Goal: Transaction & Acquisition: Book appointment/travel/reservation

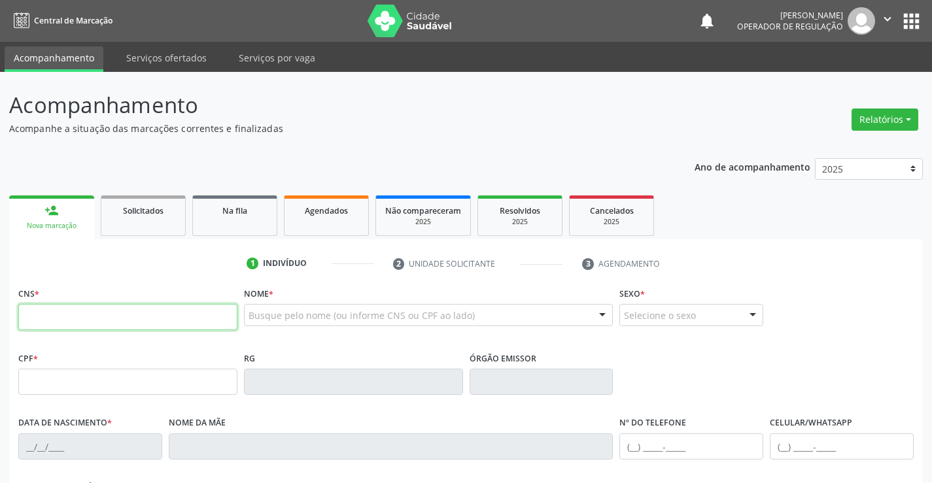
click at [46, 315] on input "text" at bounding box center [127, 317] width 219 height 26
click at [72, 311] on input "text" at bounding box center [127, 317] width 219 height 26
type input "700 0030 8459 6500"
type input "2145543090"
type input "[DATE]"
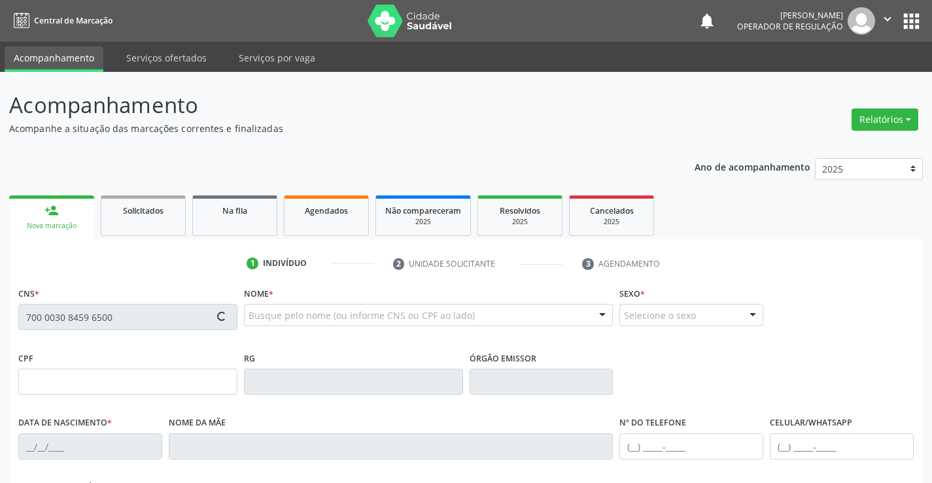
type input "[PHONE_NUMBER]"
type input "063.602.885-24"
type input "S/N"
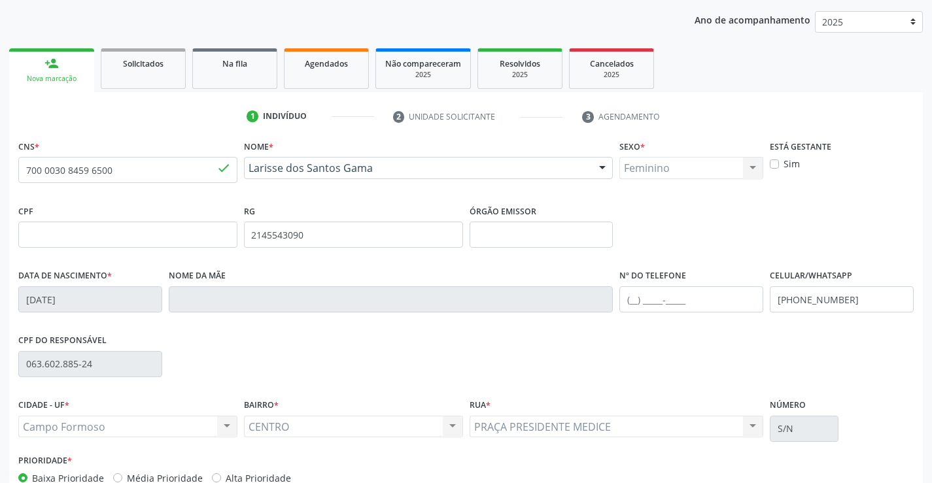
scroll to position [226, 0]
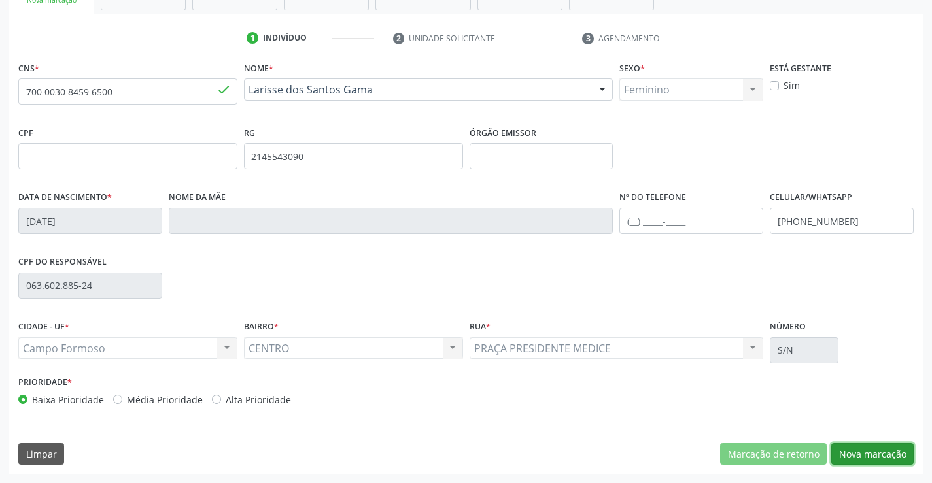
click at [848, 458] on button "Nova marcação" at bounding box center [872, 454] width 82 height 22
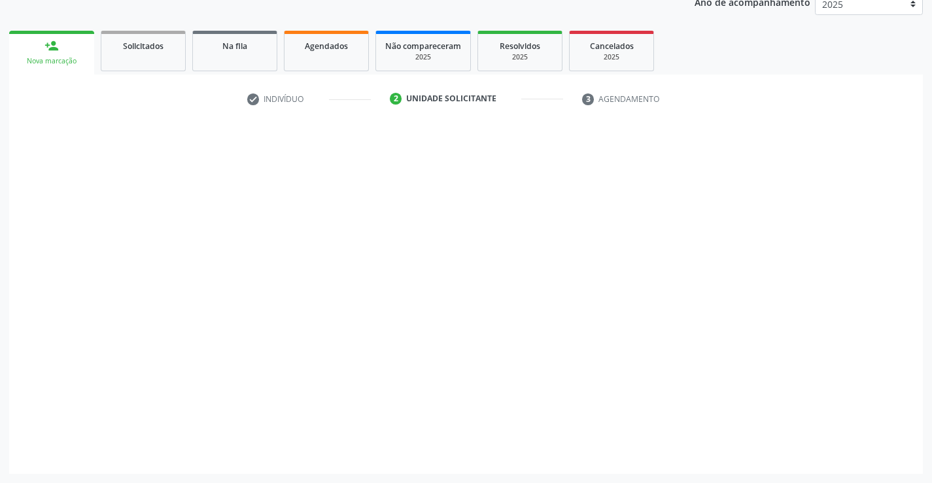
scroll to position [165, 0]
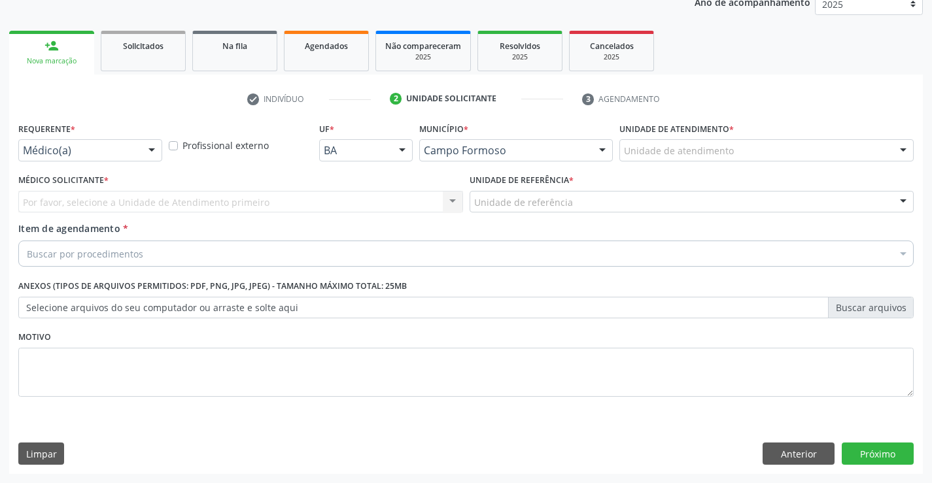
click at [139, 151] on div "Médico(a) Médico(a) Enfermeiro(a) Paciente Nenhum resultado encontrado para: " …" at bounding box center [90, 150] width 144 height 22
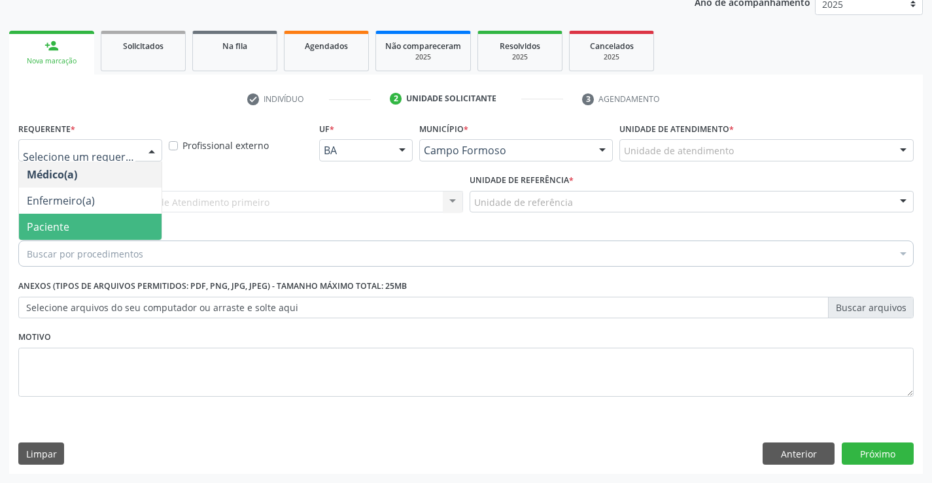
click at [98, 245] on div "Buscar por procedimentos" at bounding box center [465, 254] width 895 height 26
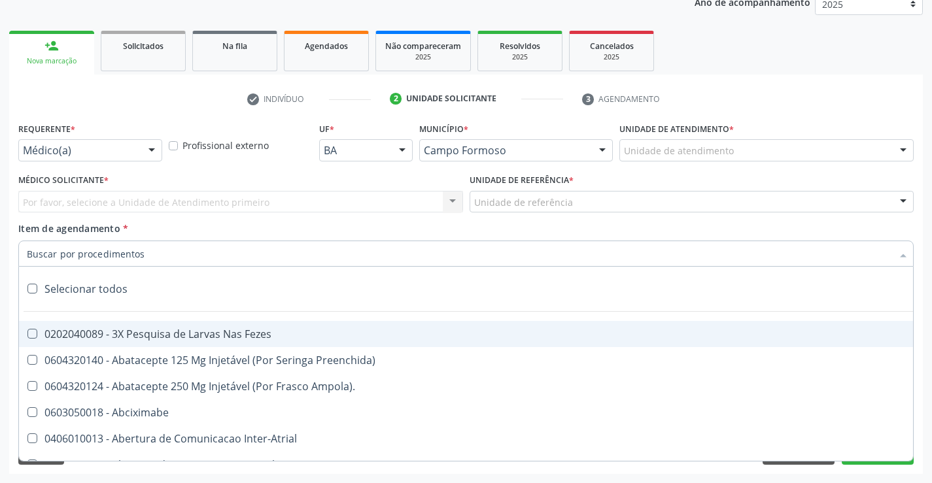
click at [143, 154] on div at bounding box center [152, 151] width 20 height 22
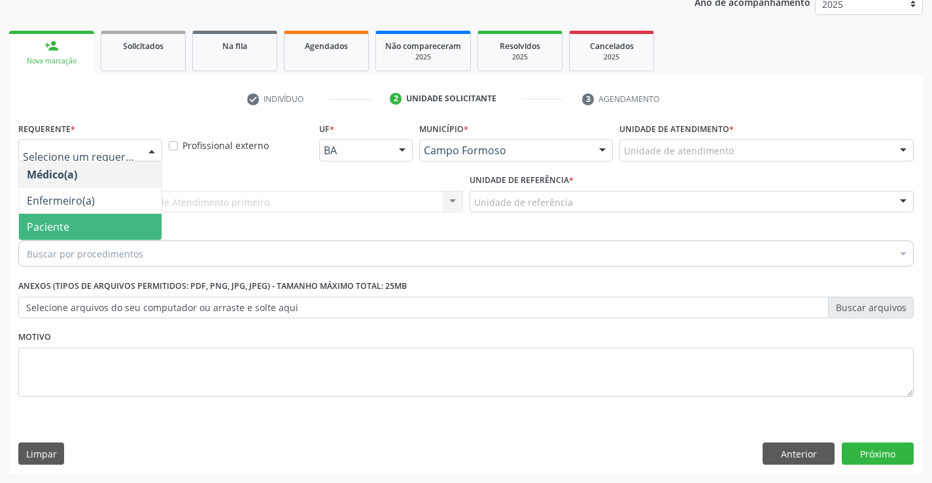
click at [73, 226] on span "Paciente" at bounding box center [90, 227] width 143 height 26
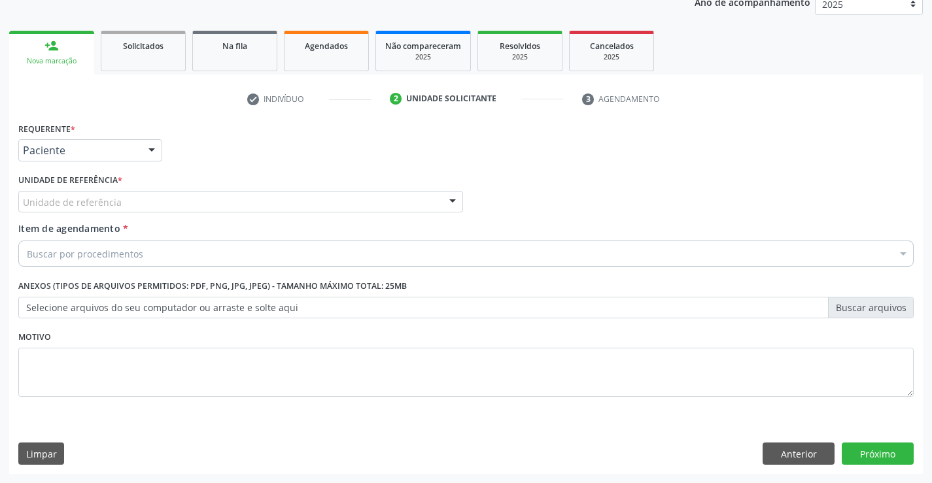
click at [192, 202] on div "Unidade de referência" at bounding box center [240, 202] width 445 height 22
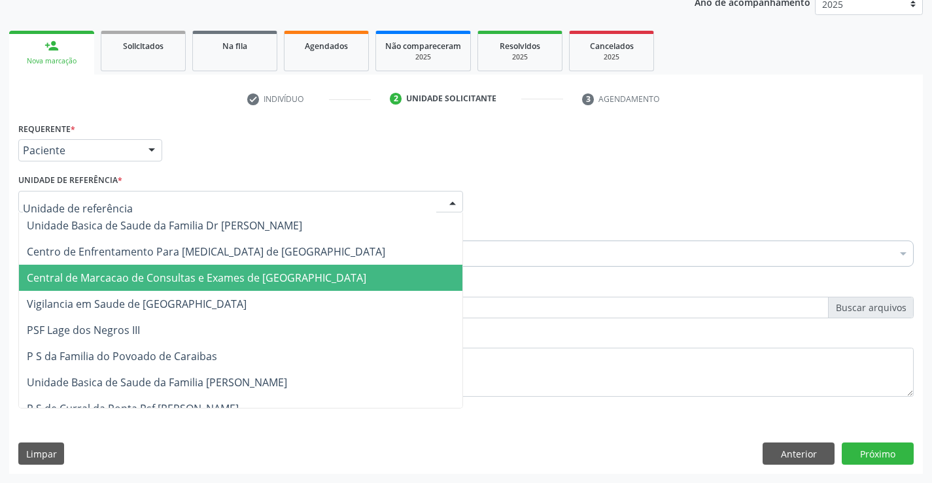
click at [192, 276] on span "Central de Marcacao de Consultas e Exames de [GEOGRAPHIC_DATA]" at bounding box center [196, 278] width 339 height 14
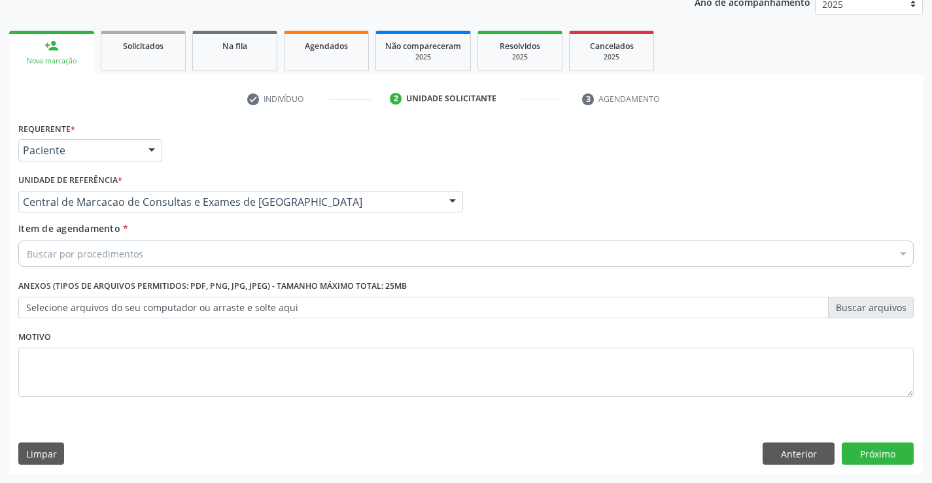
click at [198, 249] on div "Buscar por procedimentos" at bounding box center [465, 254] width 895 height 26
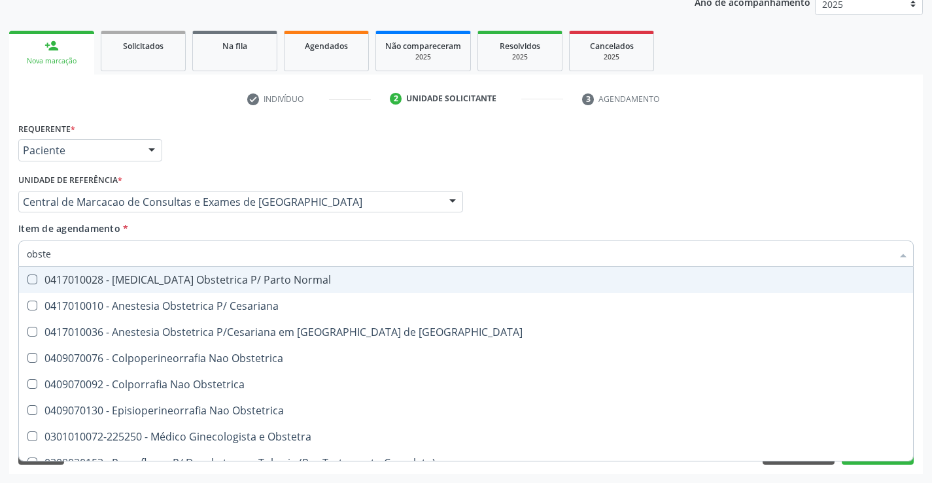
type input "obstet"
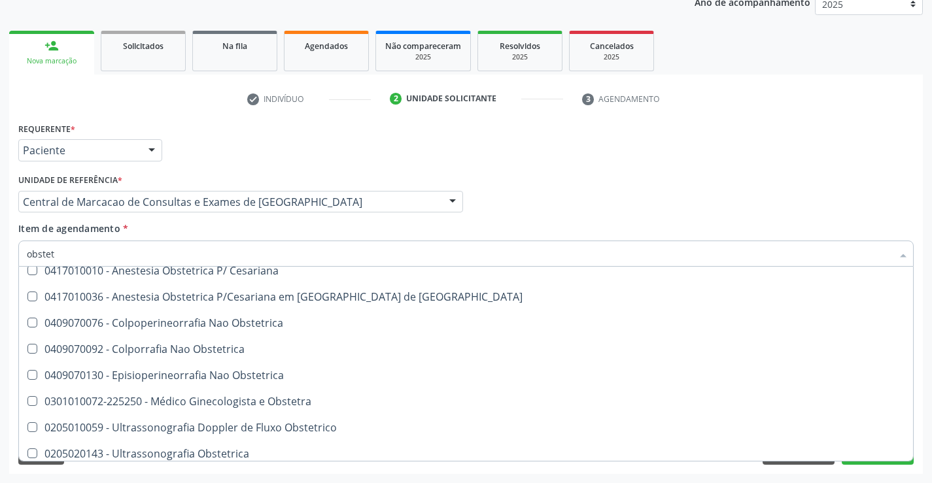
scroll to position [67, 0]
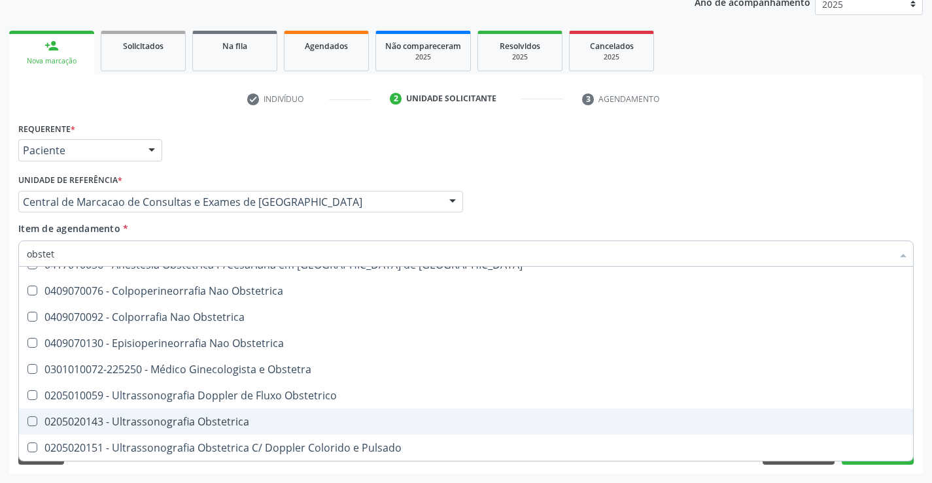
click at [125, 424] on div "0205020143 - Ultrassonografia Obstetrica" at bounding box center [466, 422] width 878 height 10
checkbox Obstetrica "true"
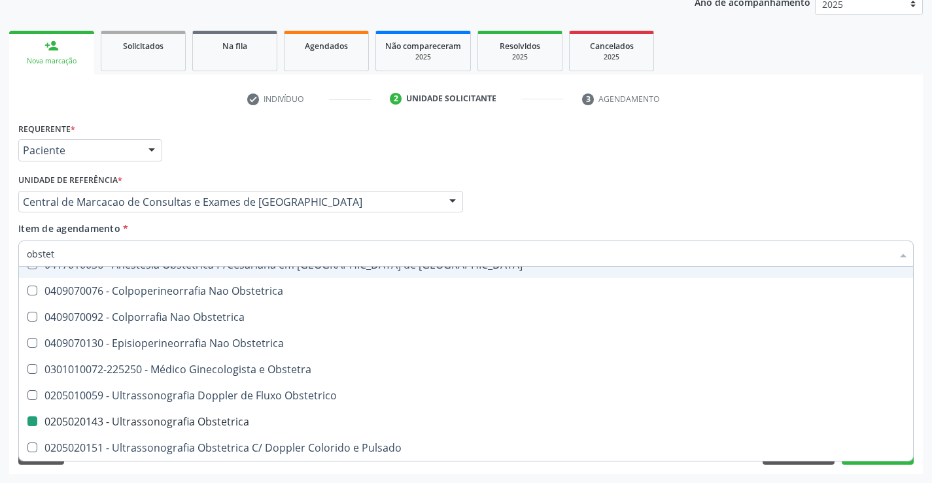
click at [566, 202] on div "Médico Solicitante Por favor, selecione a Unidade de Atendimento primeiro Nenhu…" at bounding box center [466, 196] width 902 height 51
checkbox Cesariana "true"
checkbox Obstetrica "false"
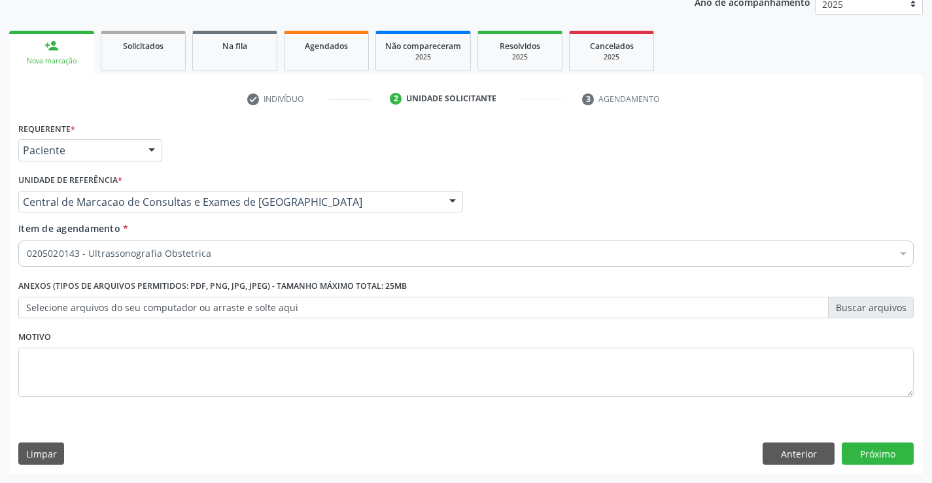
scroll to position [0, 0]
click at [905, 463] on button "Próximo" at bounding box center [878, 454] width 72 height 22
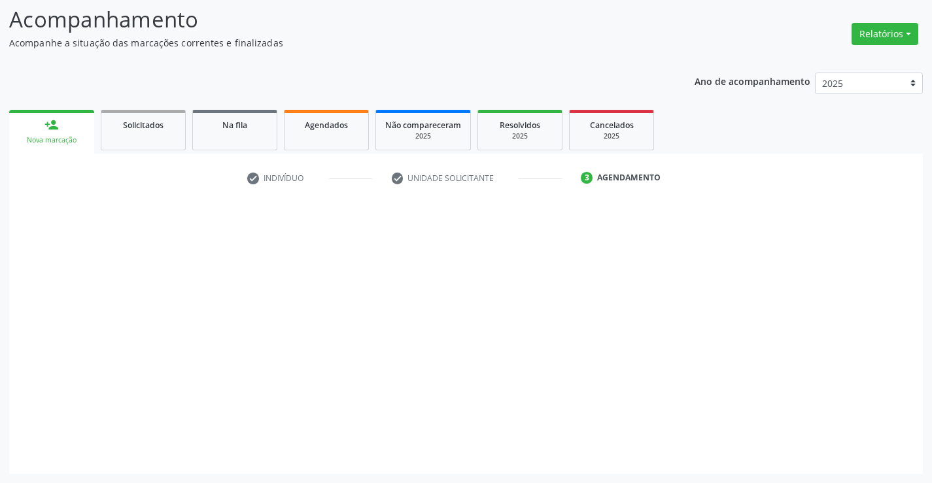
scroll to position [86, 0]
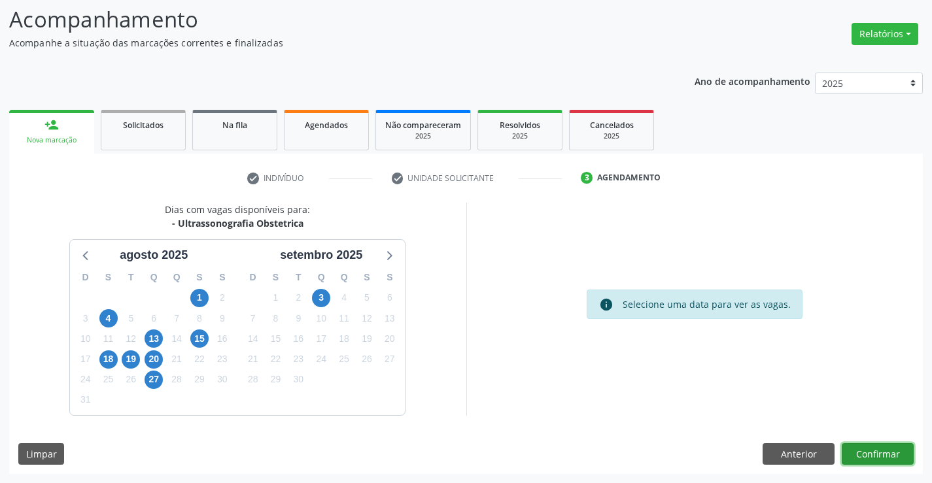
click at [872, 460] on button "Confirmar" at bounding box center [878, 454] width 72 height 22
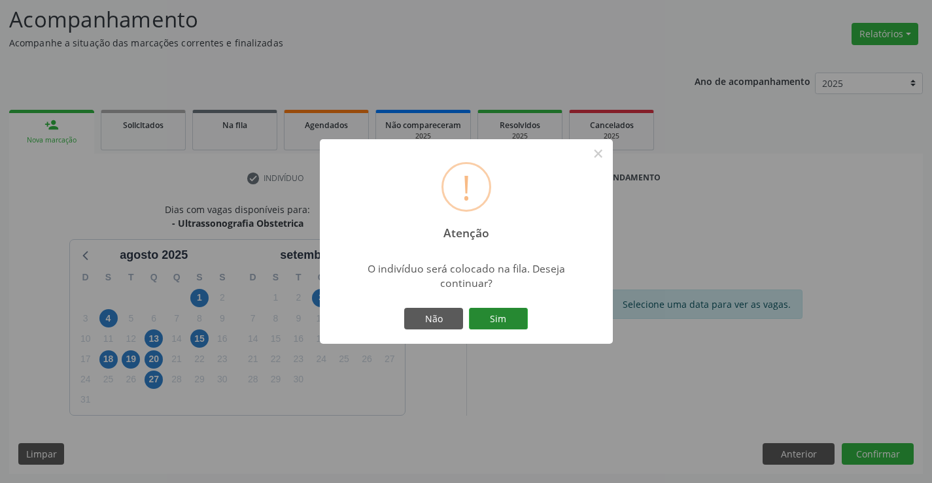
click at [501, 311] on button "Sim" at bounding box center [498, 319] width 59 height 22
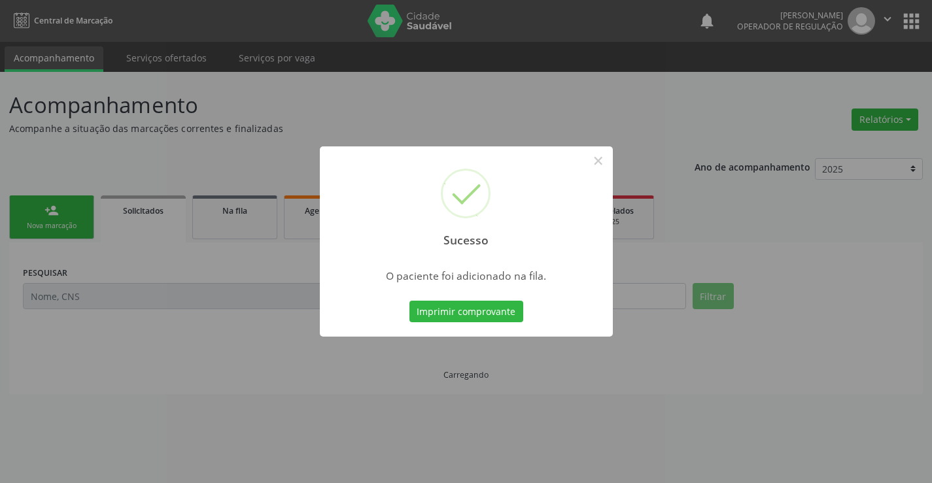
scroll to position [0, 0]
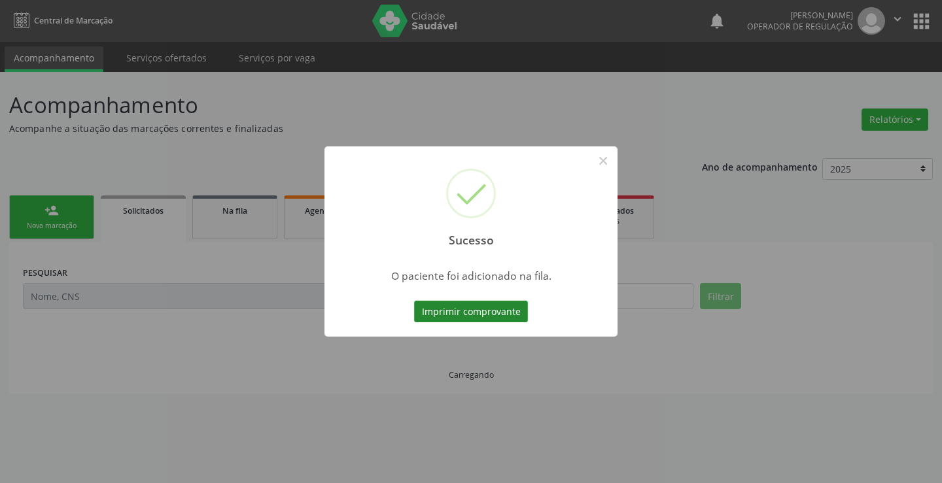
click at [449, 301] on button "Imprimir comprovante" at bounding box center [471, 312] width 114 height 22
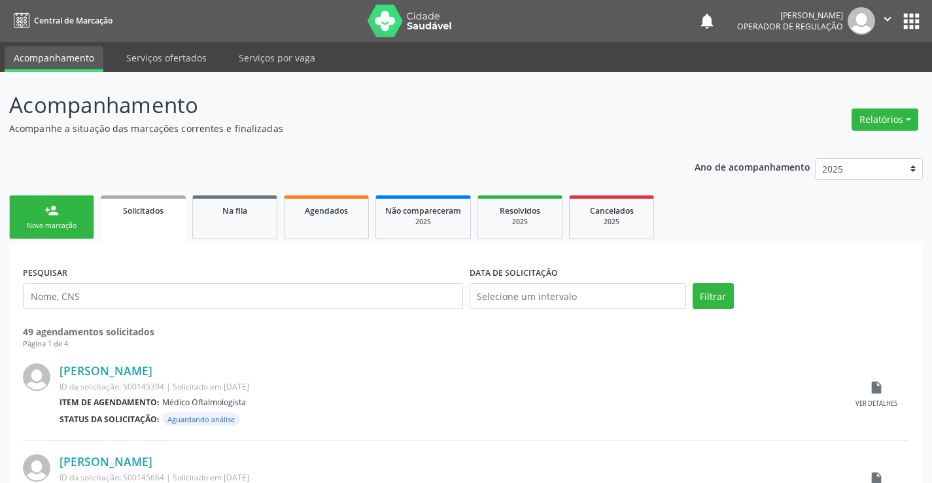
click at [61, 227] on div "Nova marcação" at bounding box center [51, 226] width 65 height 10
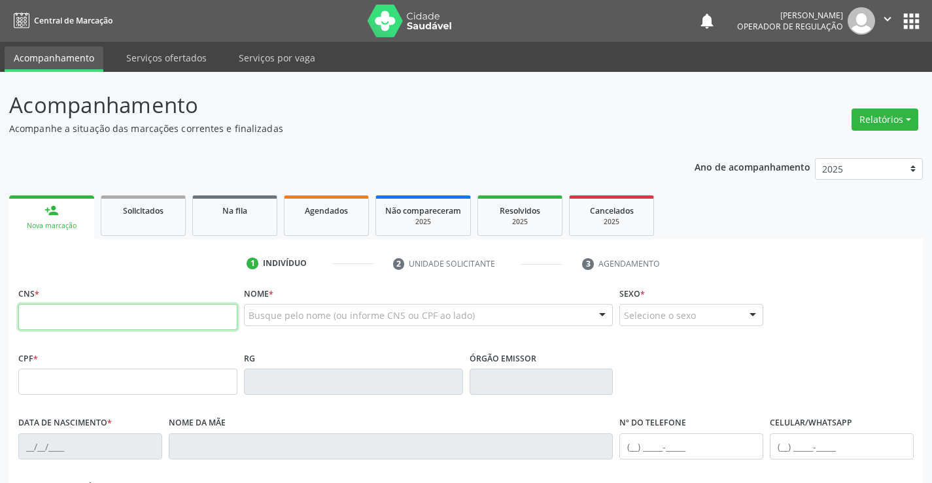
click at [75, 308] on input "text" at bounding box center [127, 317] width 219 height 26
type input "700 6044 3569 1565"
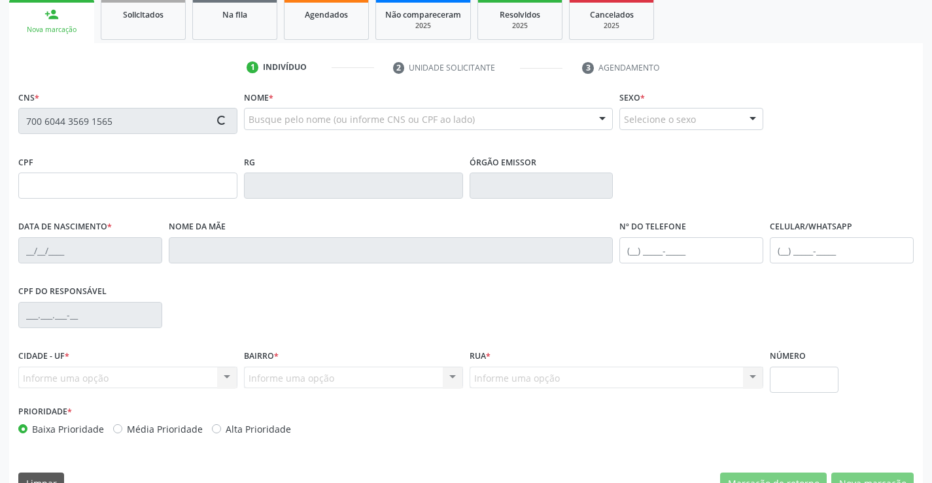
scroll to position [226, 0]
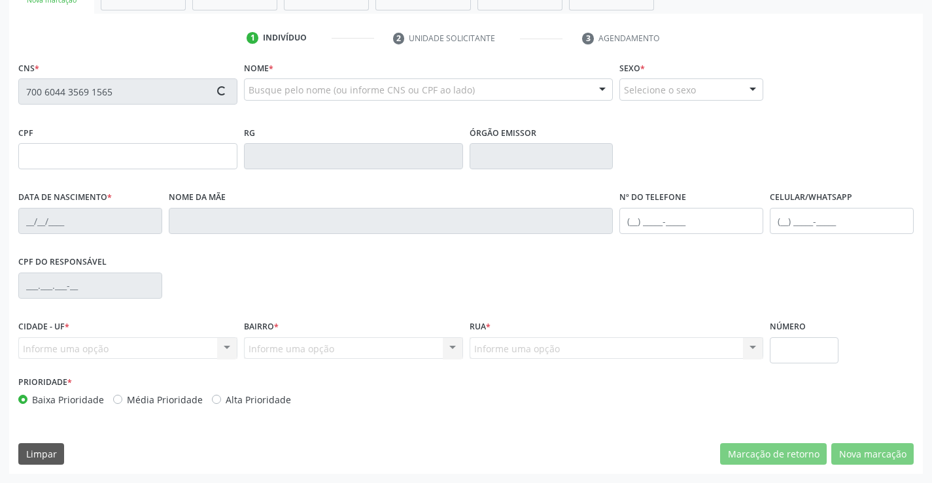
type input "[DATE]"
type input "Auridete [PERSON_NAME]"
type input "[PHONE_NUMBER]"
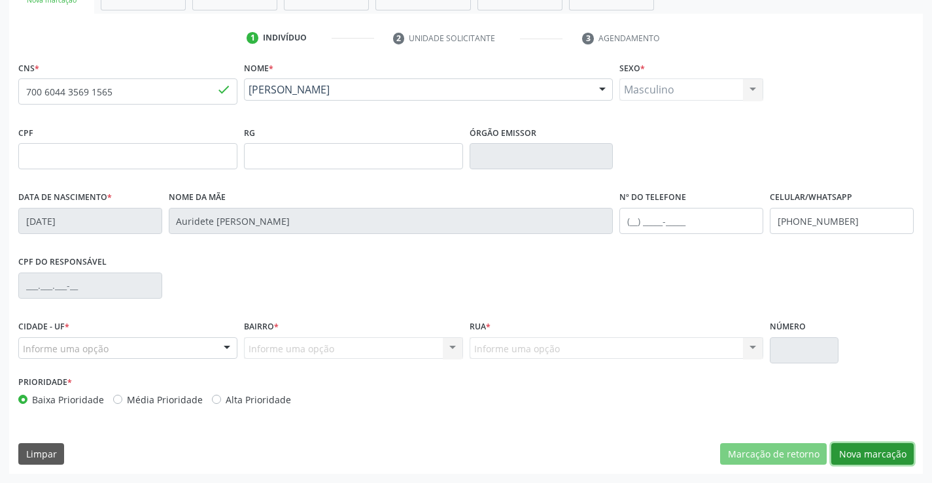
click at [850, 455] on button "Nova marcação" at bounding box center [872, 454] width 82 height 22
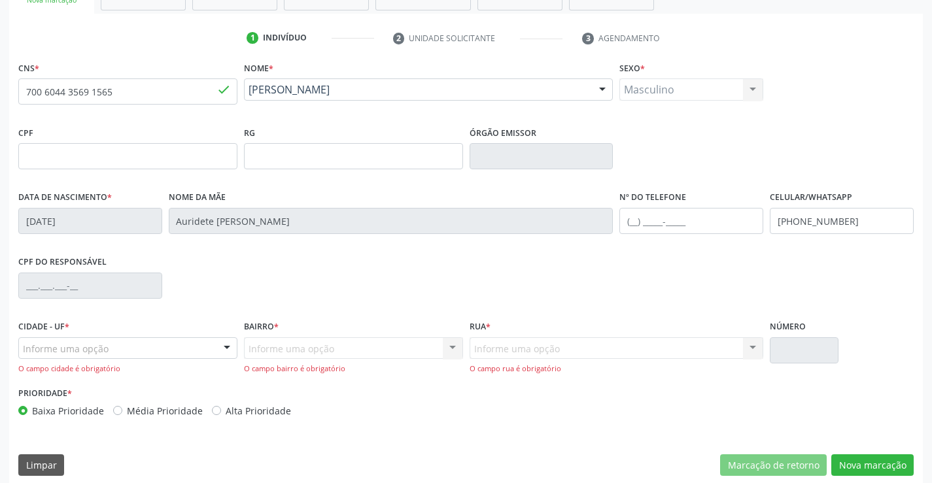
click at [224, 345] on div at bounding box center [227, 349] width 20 height 22
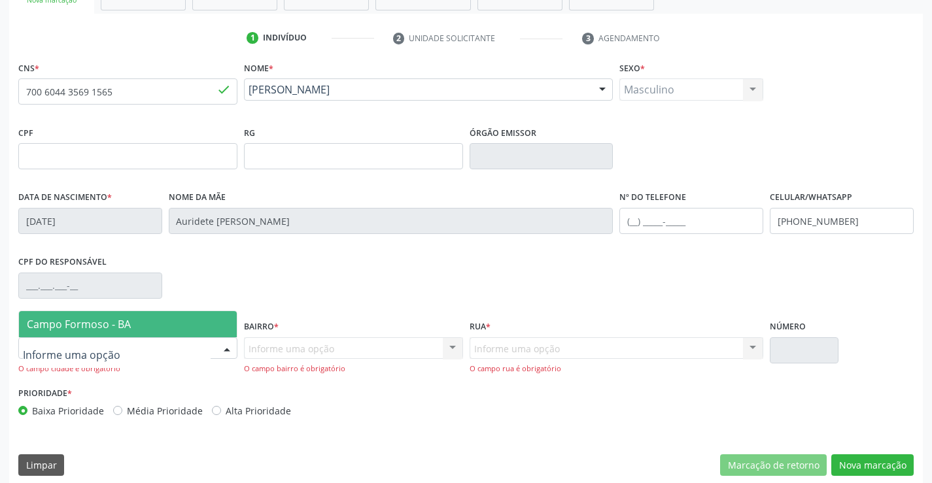
click at [197, 322] on span "Campo Formoso - BA" at bounding box center [128, 324] width 218 height 26
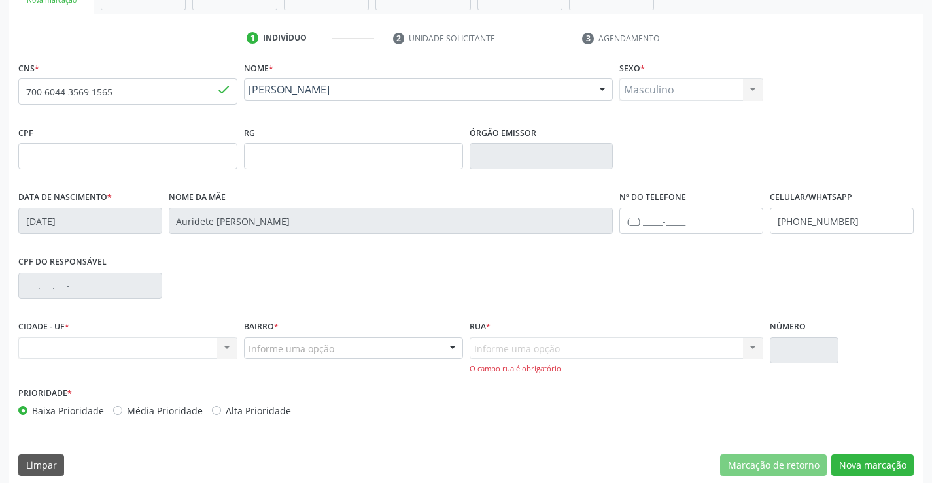
click at [443, 348] on div at bounding box center [453, 349] width 20 height 22
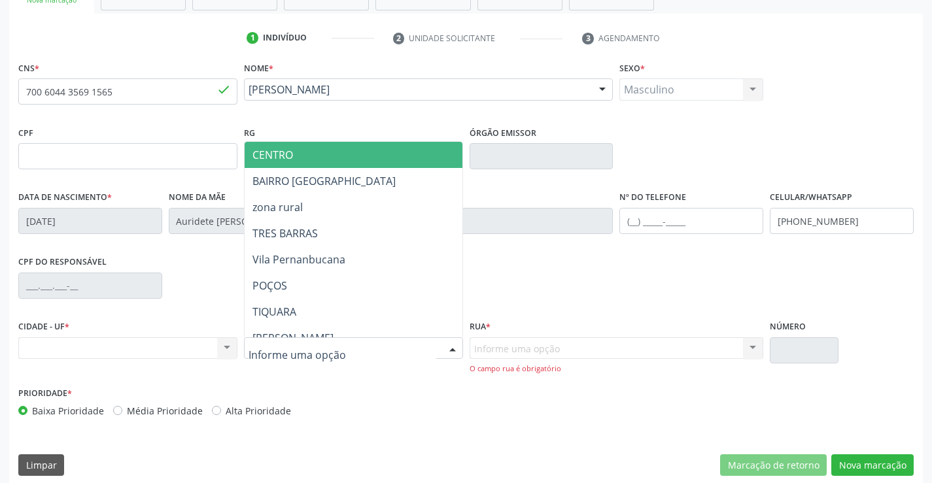
click at [349, 160] on span "CENTRO" at bounding box center [386, 155] width 283 height 26
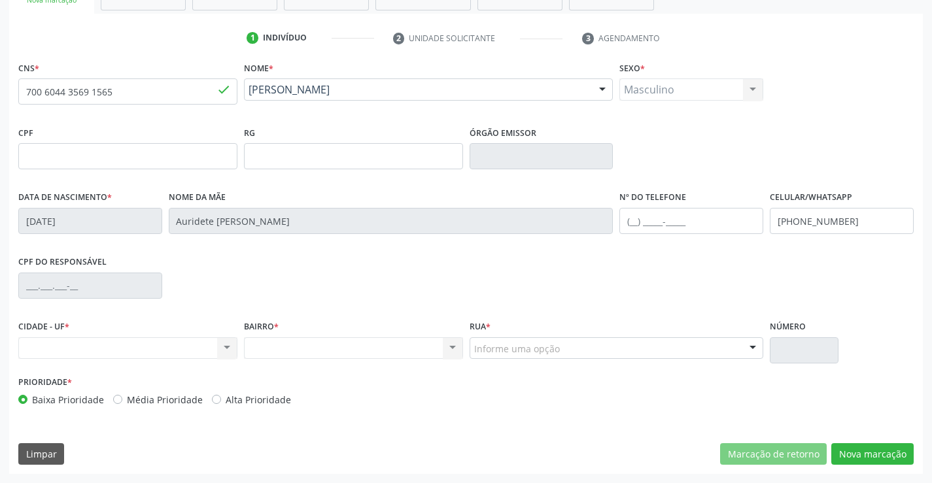
click at [626, 348] on div "Informe uma opção" at bounding box center [617, 349] width 294 height 22
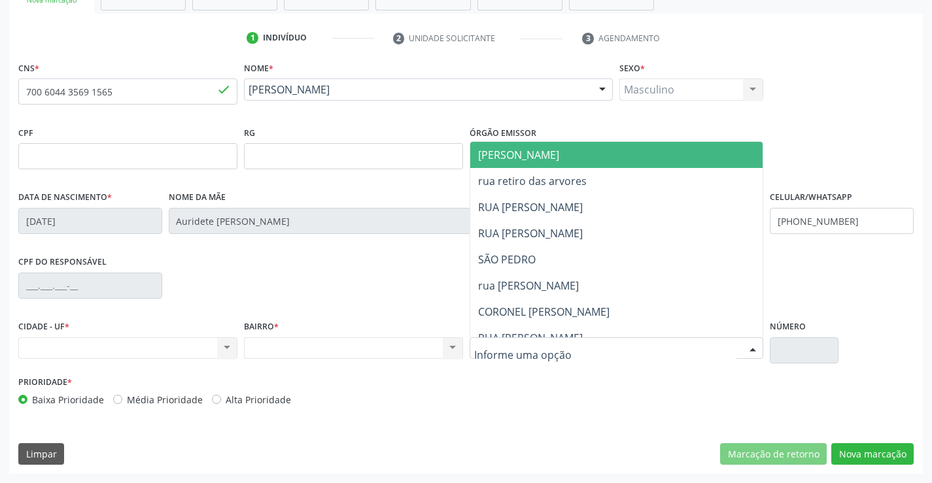
click at [584, 167] on span "[PERSON_NAME]" at bounding box center [627, 155] width 315 height 26
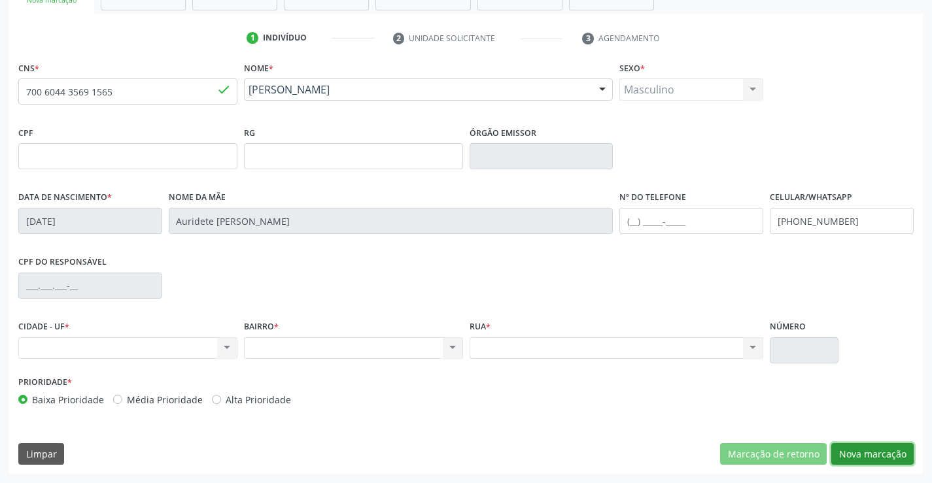
click at [863, 451] on button "Nova marcação" at bounding box center [872, 454] width 82 height 22
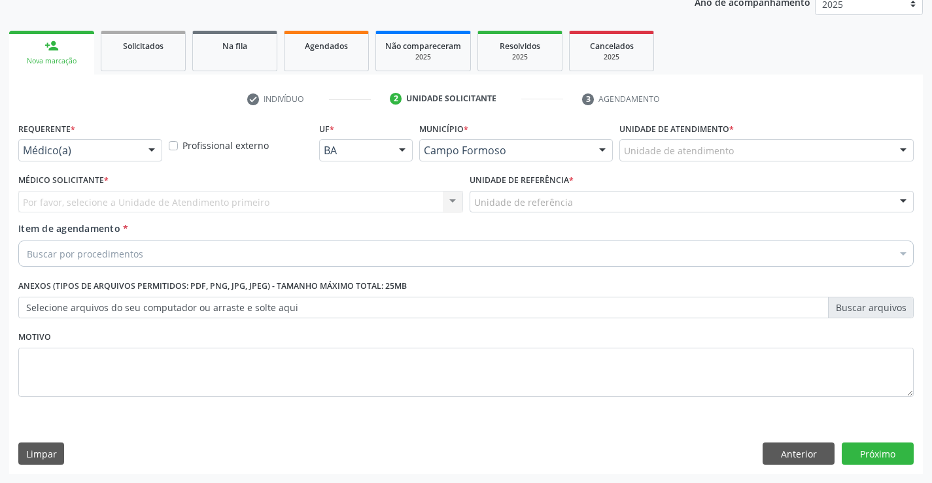
scroll to position [165, 0]
click at [136, 149] on div "Médico(a) Médico(a) Enfermeiro(a) Paciente Nenhum resultado encontrado para: " …" at bounding box center [90, 150] width 144 height 22
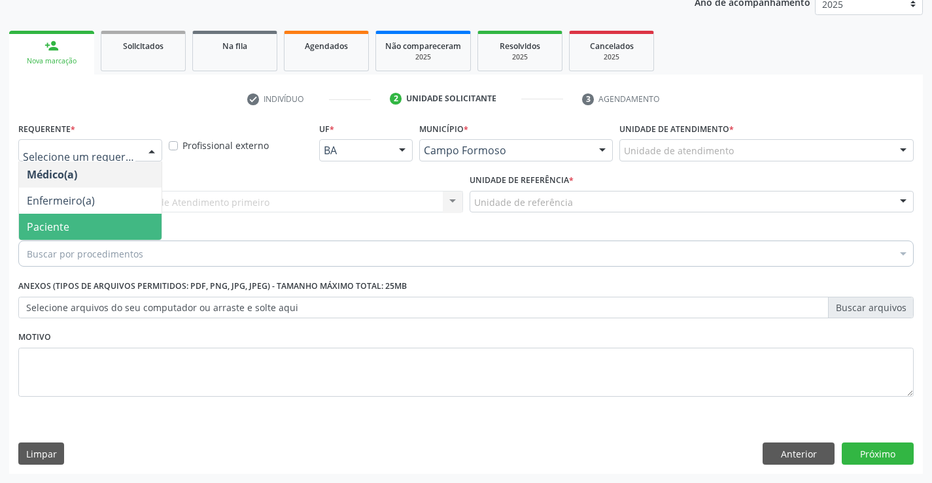
click at [109, 219] on span "Paciente" at bounding box center [90, 227] width 143 height 26
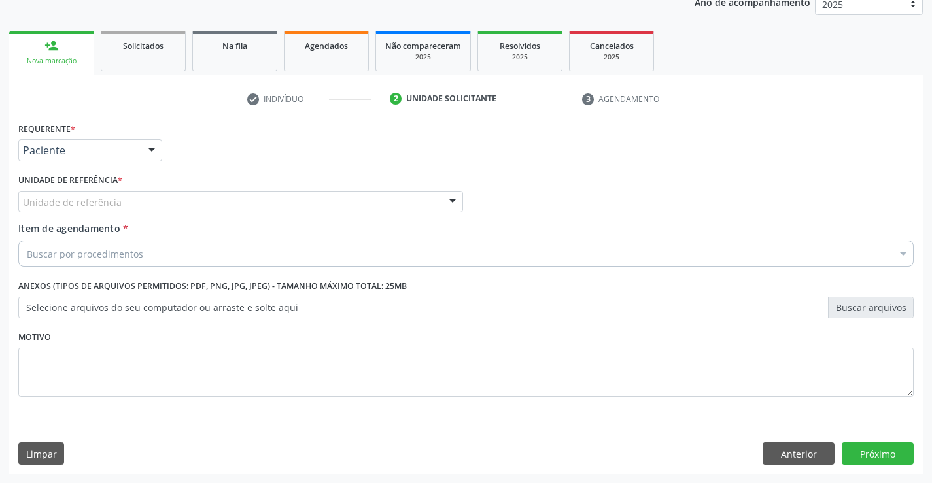
click at [192, 205] on div "Unidade de referência" at bounding box center [240, 202] width 445 height 22
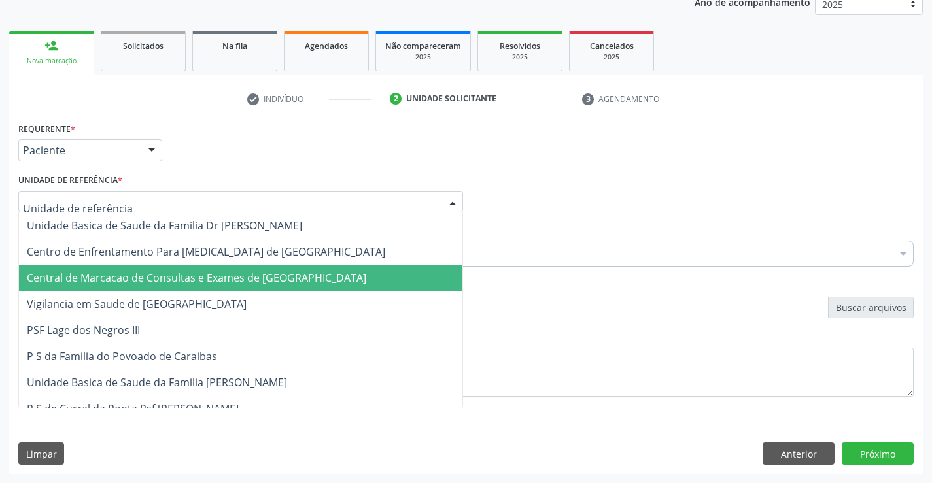
click at [182, 282] on span "Central de Marcacao de Consultas e Exames de [GEOGRAPHIC_DATA]" at bounding box center [196, 278] width 339 height 14
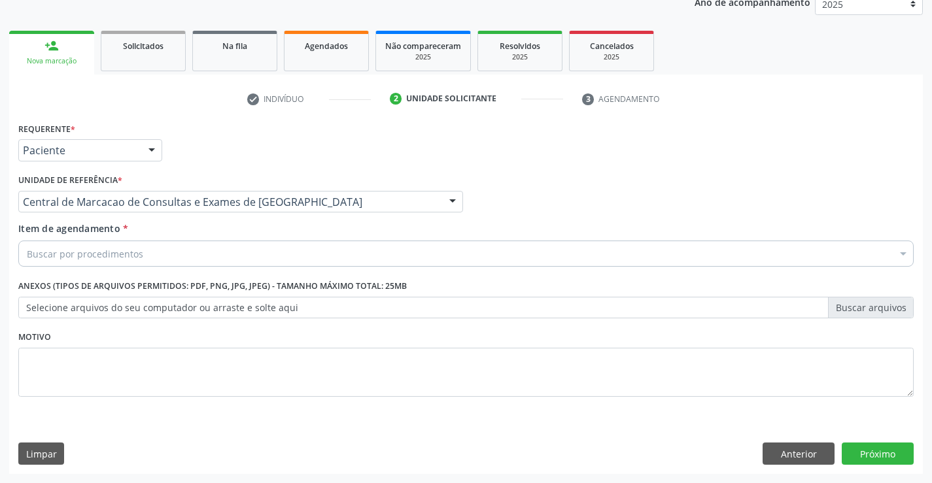
click at [203, 259] on div "Buscar por procedimentos" at bounding box center [465, 254] width 895 height 26
click at [27, 260] on input "Item de agendamento *" at bounding box center [27, 254] width 0 height 26
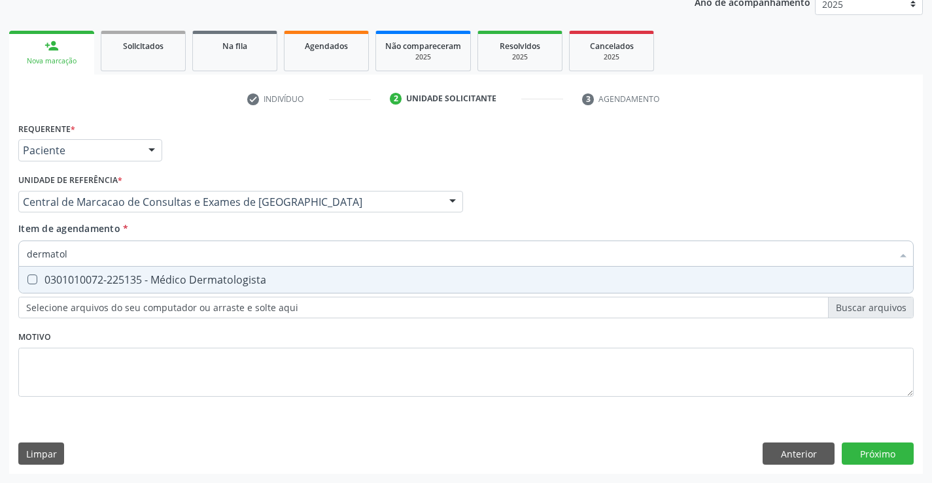
type input "dermatolo"
click at [191, 282] on div "0301010072-225135 - Médico Dermatologista" at bounding box center [466, 280] width 878 height 10
checkbox Dermatologista "true"
click at [872, 449] on div "Requerente * Paciente Médico(a) Enfermeiro(a) Paciente Nenhum resultado encontr…" at bounding box center [466, 296] width 914 height 355
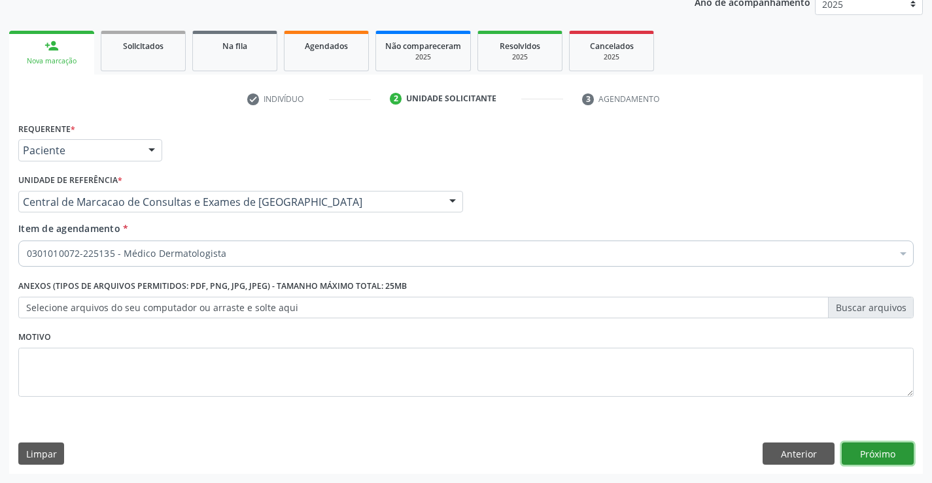
click at [900, 453] on button "Próximo" at bounding box center [878, 454] width 72 height 22
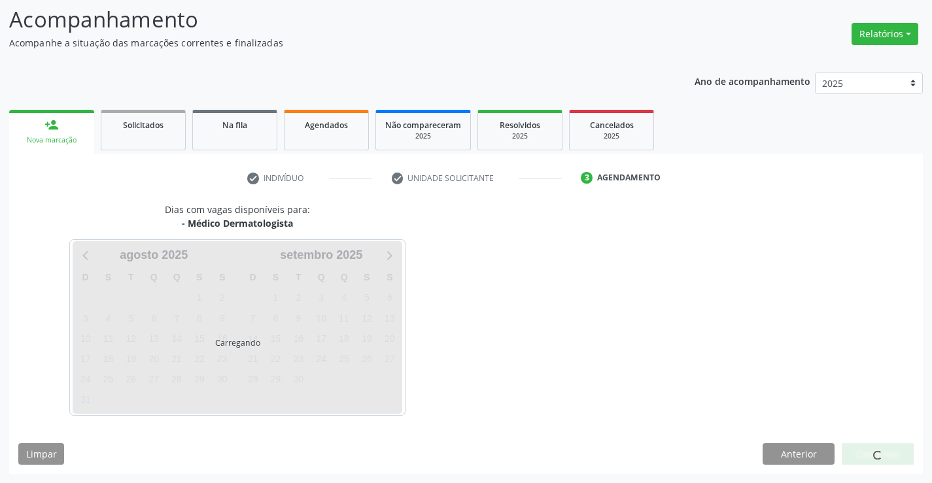
scroll to position [86, 0]
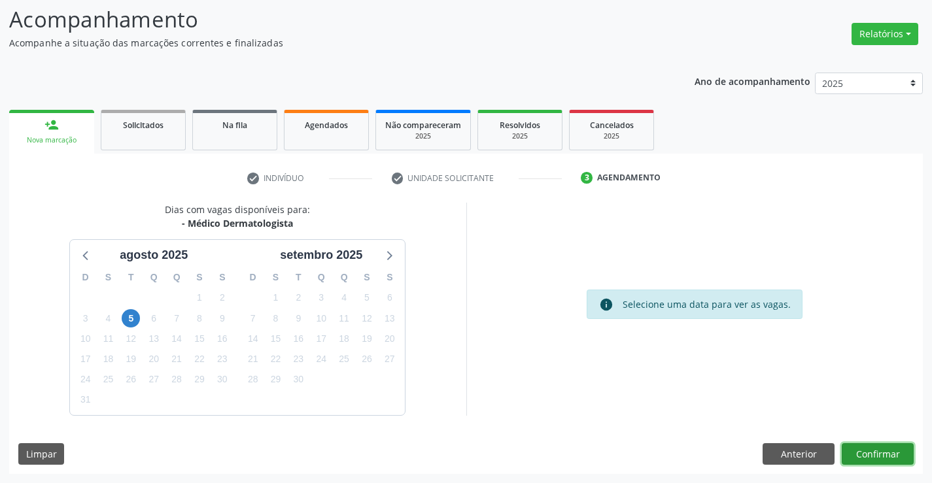
click at [884, 446] on button "Confirmar" at bounding box center [878, 454] width 72 height 22
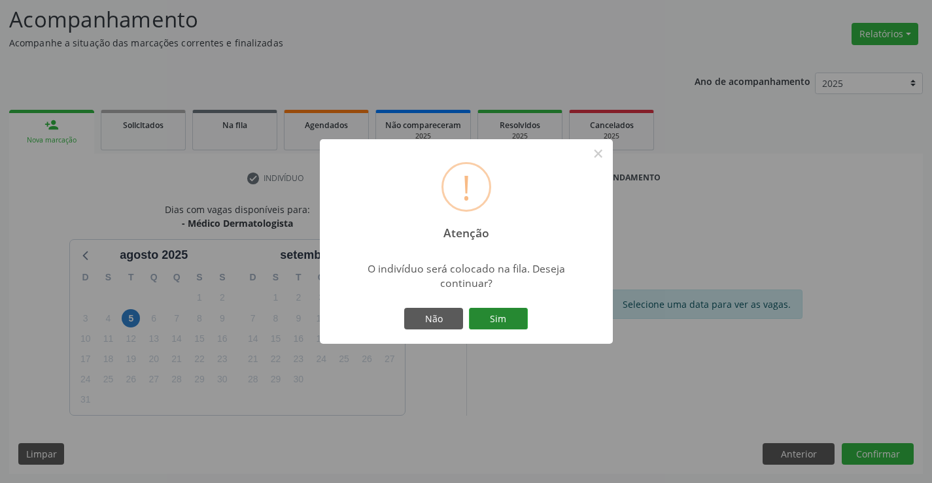
click at [514, 326] on button "Sim" at bounding box center [498, 319] width 59 height 22
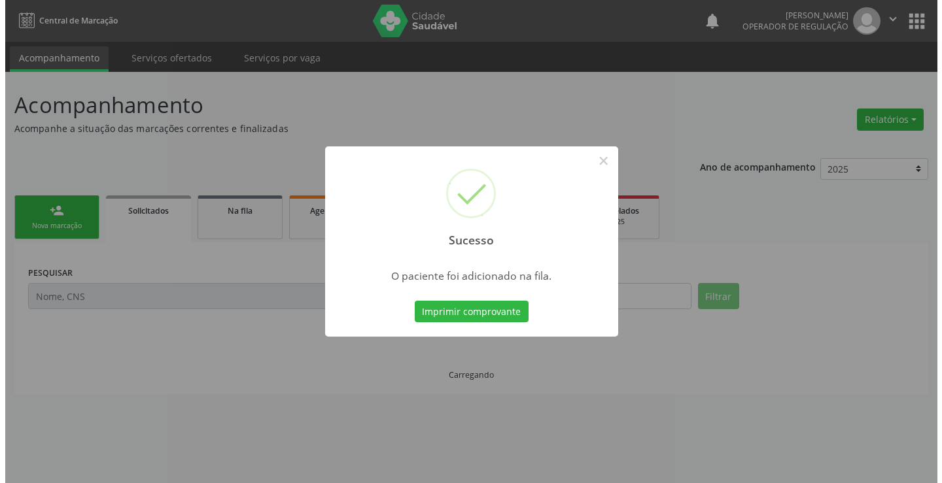
scroll to position [0, 0]
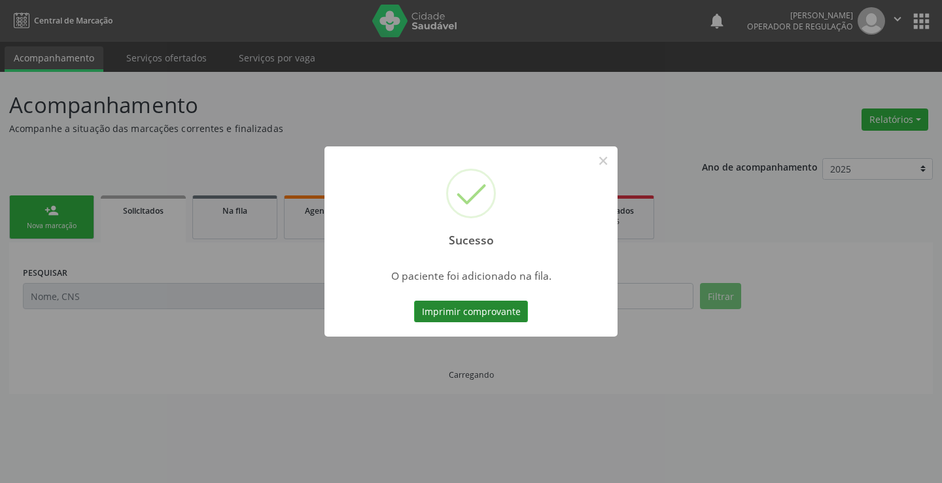
click at [502, 317] on button "Imprimir comprovante" at bounding box center [471, 312] width 114 height 22
